Goal: Task Accomplishment & Management: Manage account settings

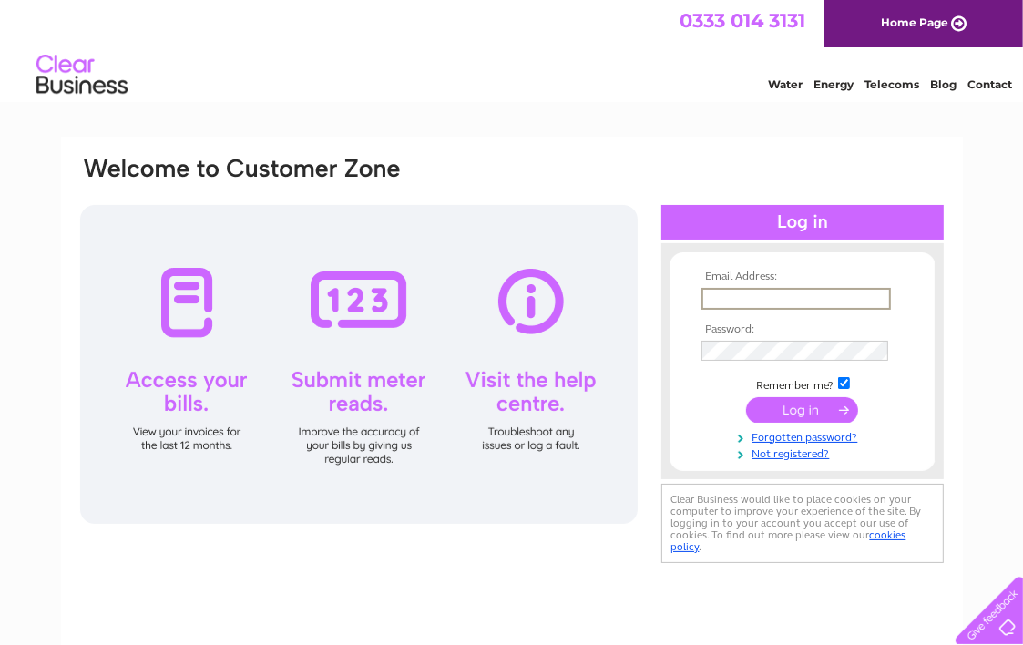
click at [758, 294] on input "text" at bounding box center [797, 299] width 190 height 22
type input "carolinemallon01@gmail.com"
click at [846, 383] on input "checkbox" at bounding box center [844, 383] width 12 height 12
checkbox input "false"
click at [818, 404] on input "submit" at bounding box center [802, 408] width 112 height 26
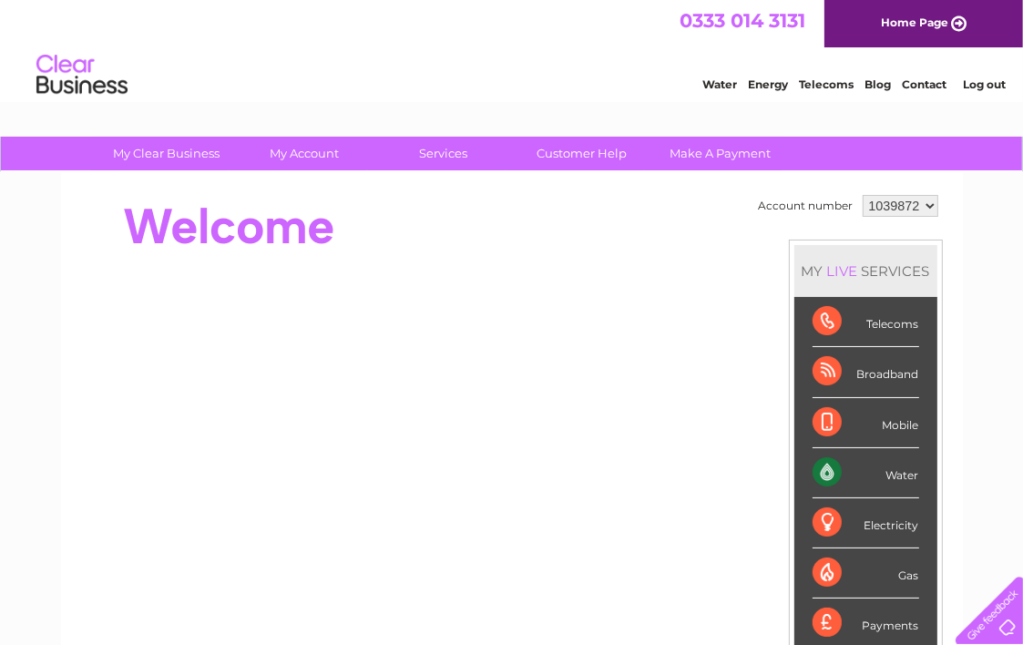
click at [898, 474] on div "Water" at bounding box center [866, 473] width 107 height 50
click at [718, 83] on link "Water" at bounding box center [720, 84] width 35 height 14
click at [718, 86] on link "Water" at bounding box center [720, 84] width 35 height 14
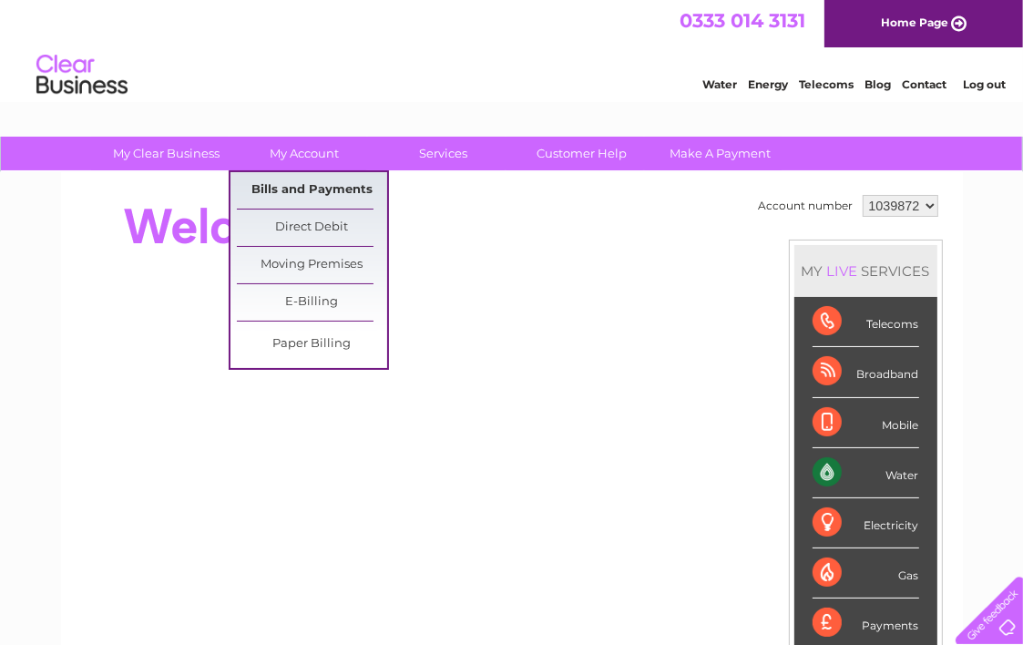
click at [316, 190] on link "Bills and Payments" at bounding box center [312, 190] width 150 height 36
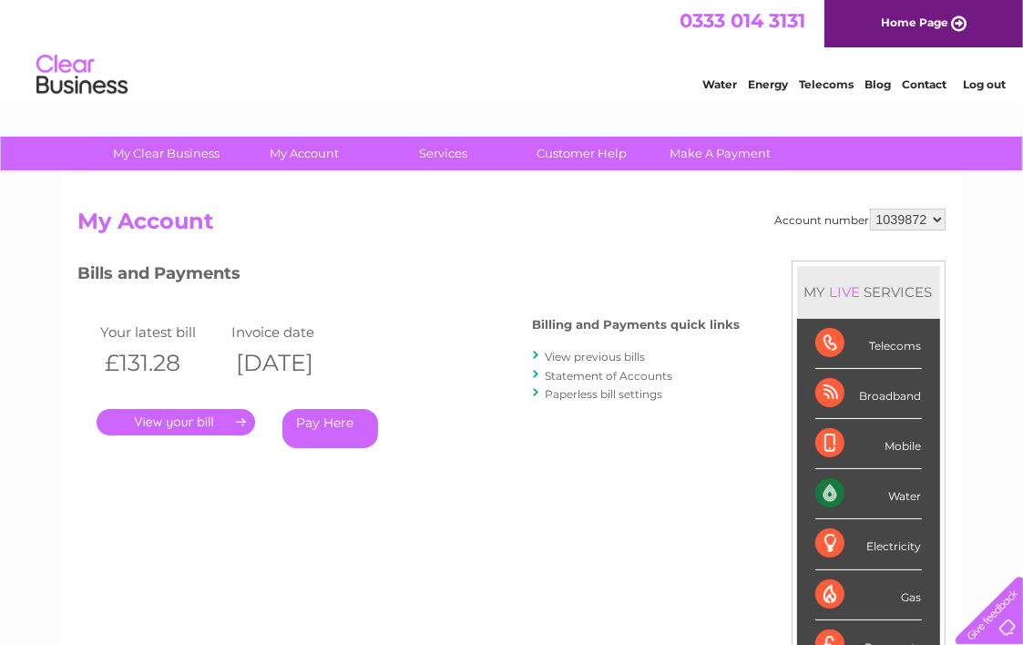
click at [590, 353] on link "View previous bills" at bounding box center [596, 357] width 100 height 14
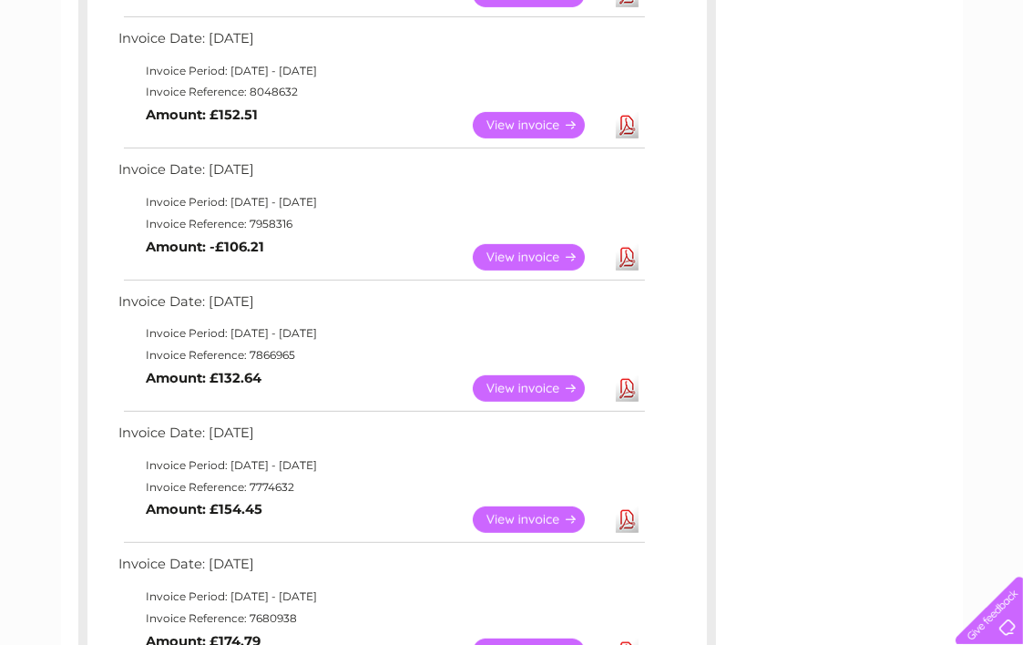
scroll to position [450, 0]
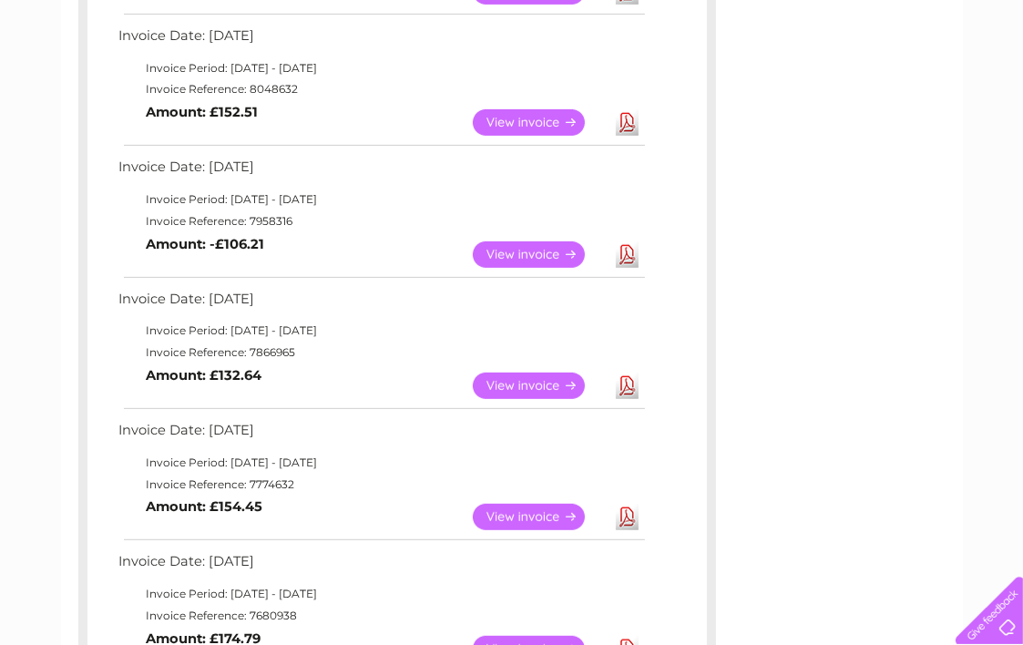
click at [707, 327] on div "Invoice Date: [DATE] Invoice Period: [DATE] - [DATE] Invoice Reference: 8137758…" at bounding box center [397, 545] width 638 height 1308
drag, startPoint x: 295, startPoint y: 88, endPoint x: 249, endPoint y: 87, distance: 46.5
click at [249, 87] on td "Invoice Reference: 8048632" at bounding box center [381, 89] width 533 height 22
copy td "8048632"
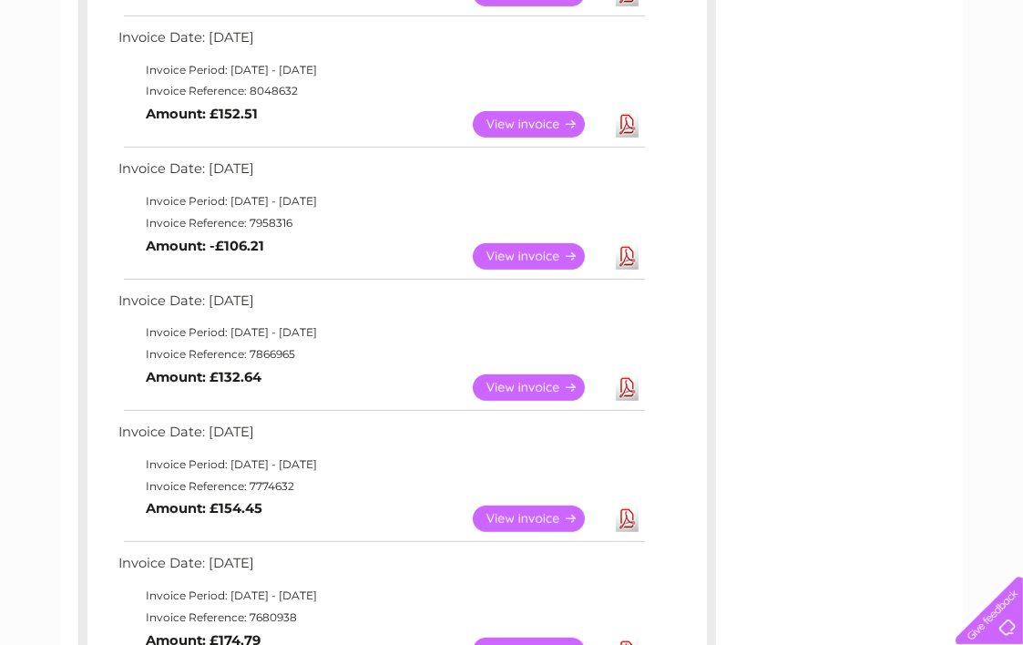
click at [514, 123] on link "View" at bounding box center [540, 124] width 134 height 26
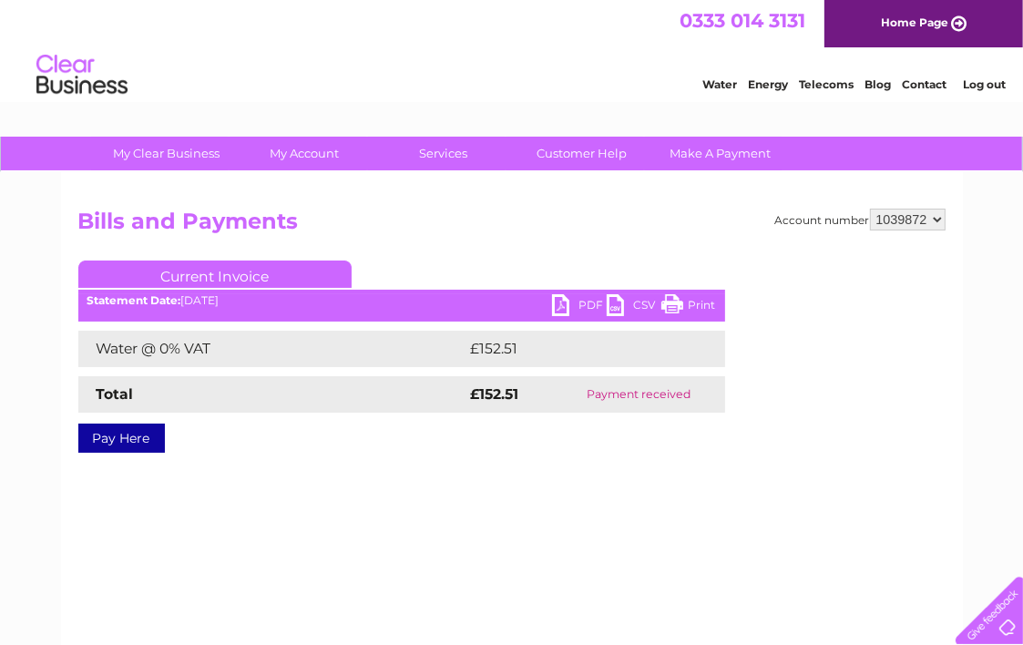
click at [585, 299] on link "PDF" at bounding box center [579, 307] width 55 height 26
click at [693, 303] on link "Print" at bounding box center [689, 307] width 55 height 26
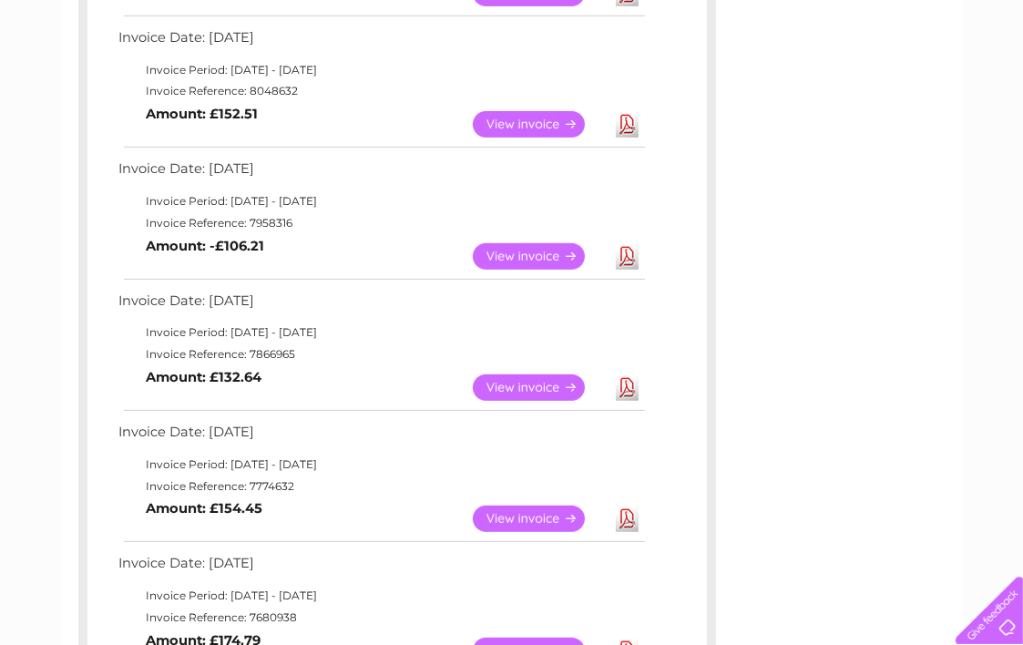
drag, startPoint x: 293, startPoint y: 221, endPoint x: 247, endPoint y: 222, distance: 46.5
click at [247, 222] on td "Invoice Reference: 7958316" at bounding box center [381, 223] width 533 height 22
copy td "7958316"
click at [528, 251] on link "View" at bounding box center [540, 256] width 134 height 26
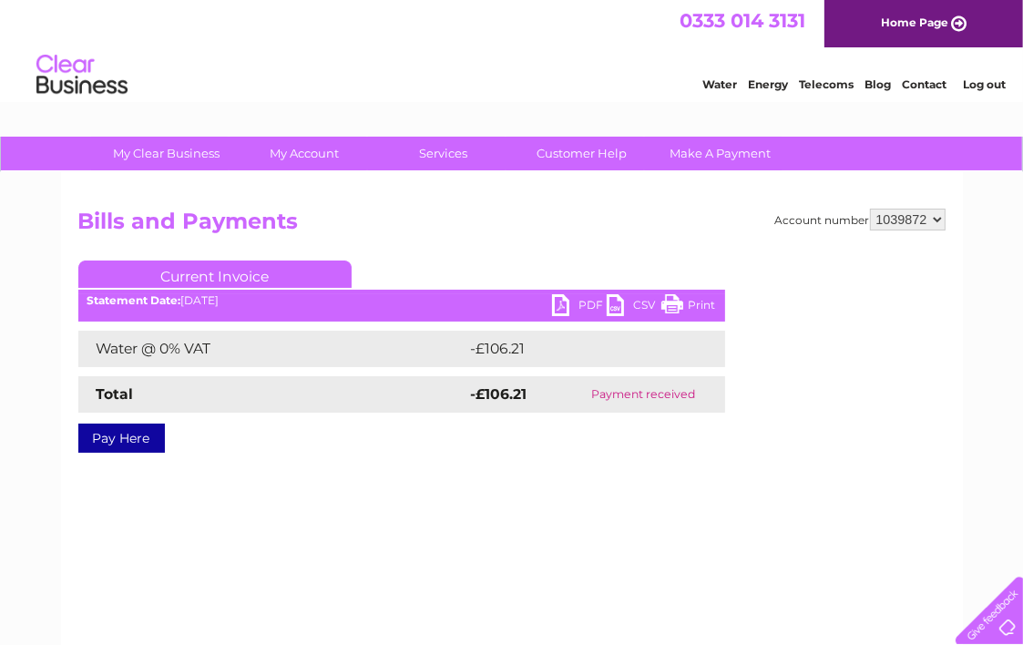
click at [703, 306] on link "Print" at bounding box center [689, 307] width 55 height 26
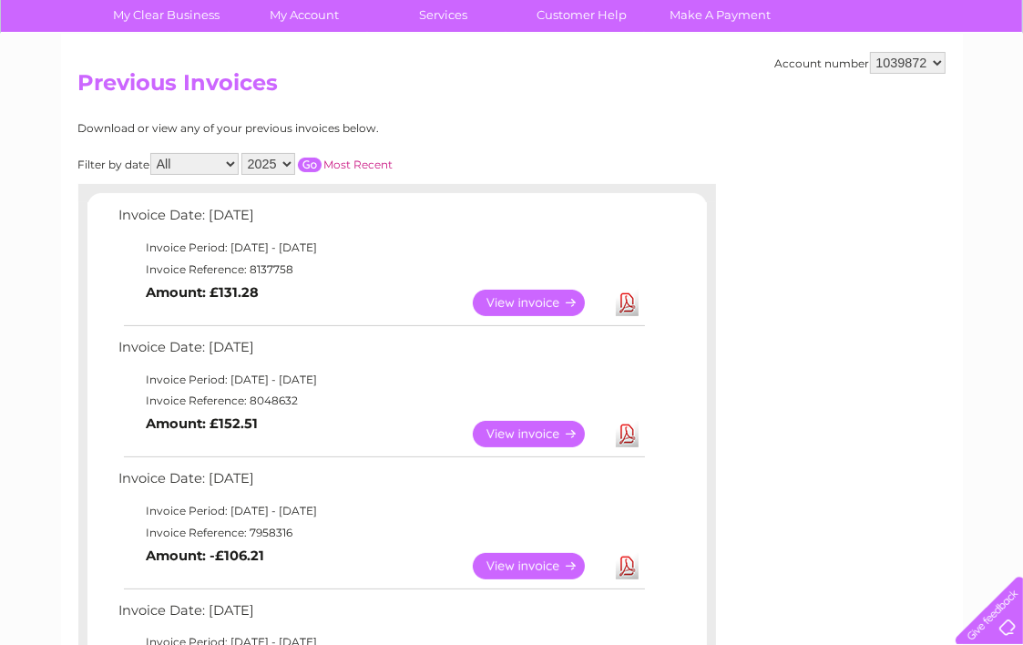
scroll to position [124, 0]
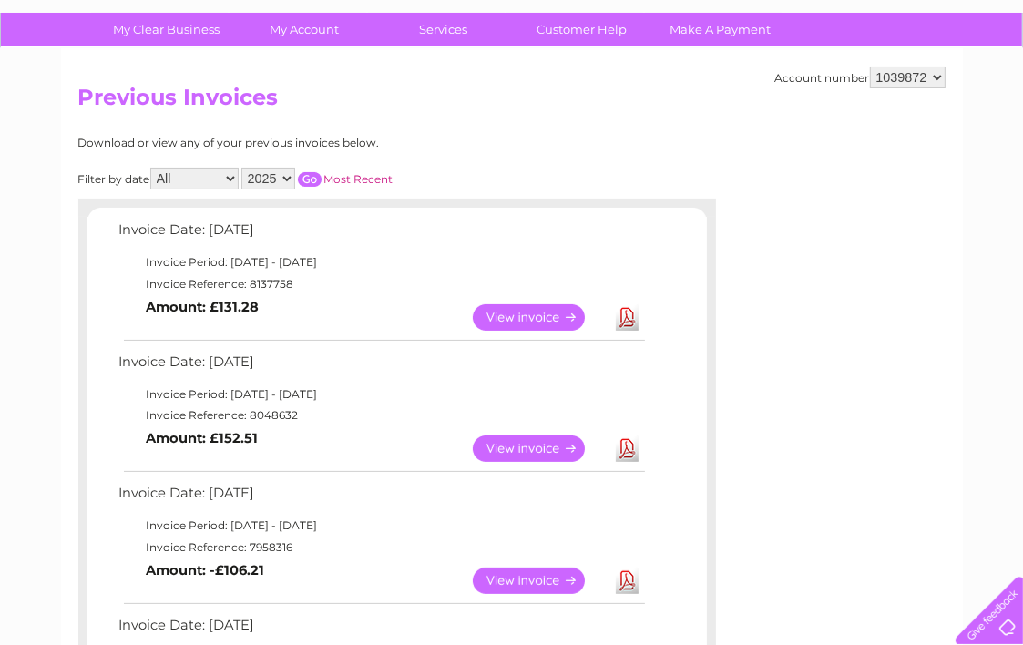
click at [539, 305] on link "View" at bounding box center [540, 317] width 134 height 26
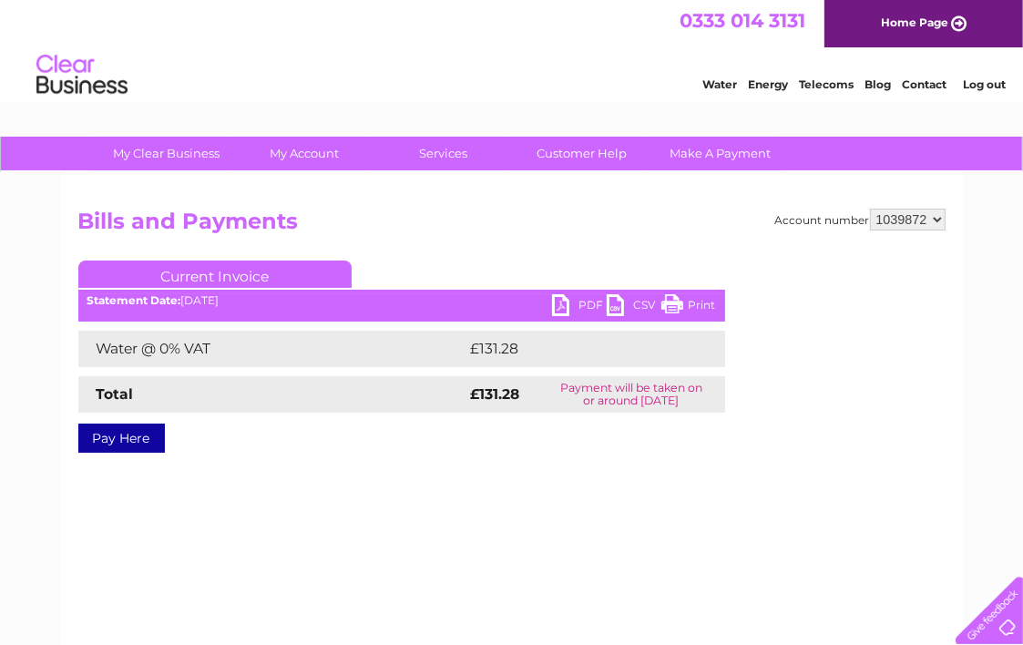
click at [708, 298] on link "Print" at bounding box center [689, 307] width 55 height 26
click at [560, 303] on link "PDF" at bounding box center [579, 307] width 55 height 26
click at [692, 297] on link "Print" at bounding box center [689, 307] width 55 height 26
click at [997, 87] on link "Log out" at bounding box center [984, 84] width 43 height 14
